Goal: Communication & Community: Answer question/provide support

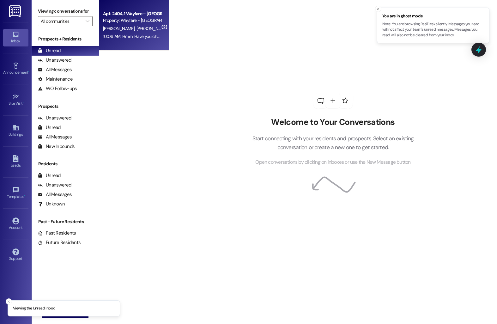
click at [105, 33] on div "10:06 AM: Hmm. Have you checked to see if the post office has it? Sometimes if …" at bounding box center [132, 37] width 60 height 8
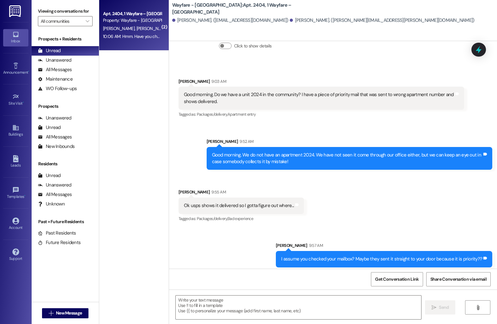
scroll to position [2430, 0]
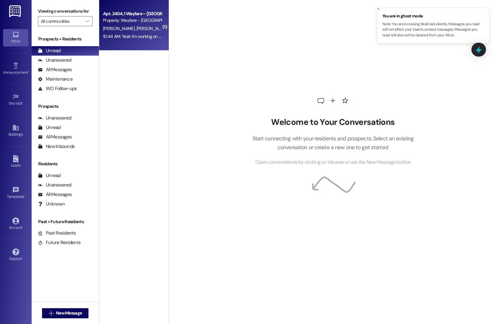
click at [114, 28] on span "[PERSON_NAME]" at bounding box center [120, 29] width 34 height 6
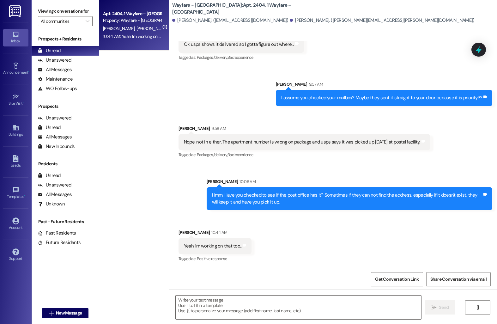
scroll to position [2606, 0]
